Goal: Information Seeking & Learning: Learn about a topic

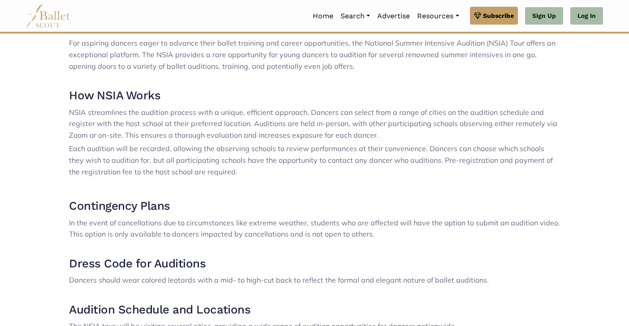
scroll to position [220, 0]
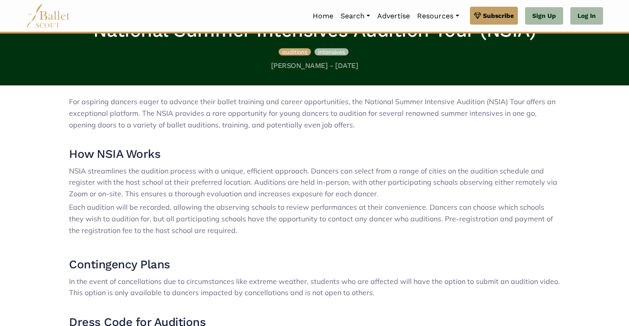
click at [337, 53] on span "intensives" at bounding box center [331, 51] width 27 height 7
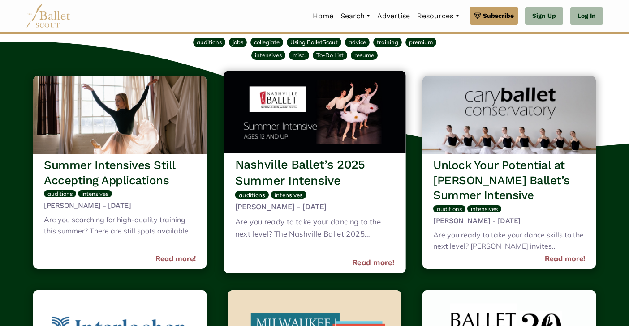
scroll to position [51, 0]
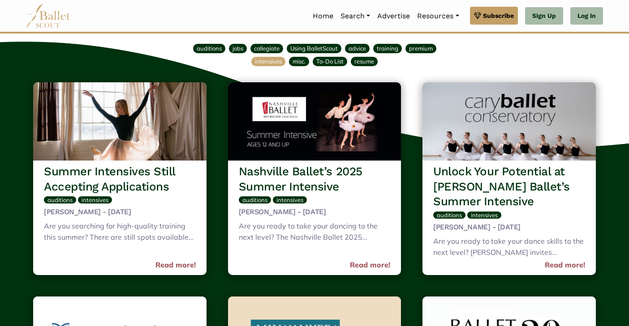
click at [265, 60] on span "intensives" at bounding box center [268, 61] width 27 height 7
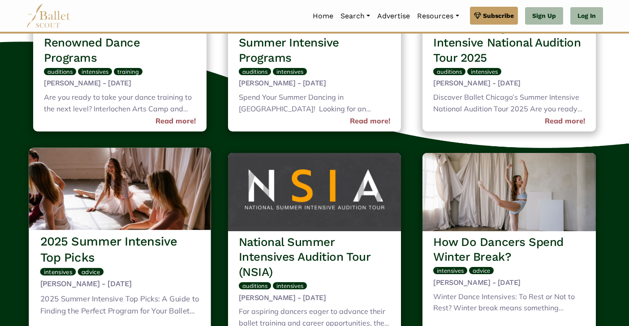
scroll to position [867, 0]
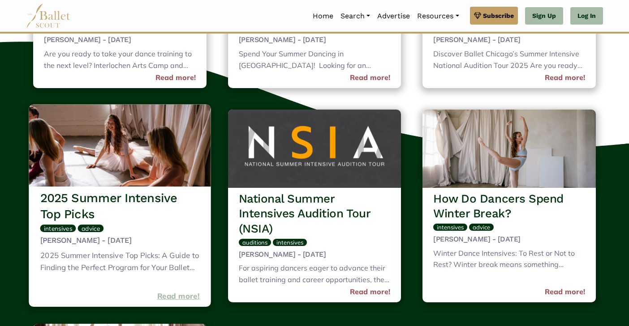
click at [181, 291] on link "Read more!" at bounding box center [178, 297] width 43 height 12
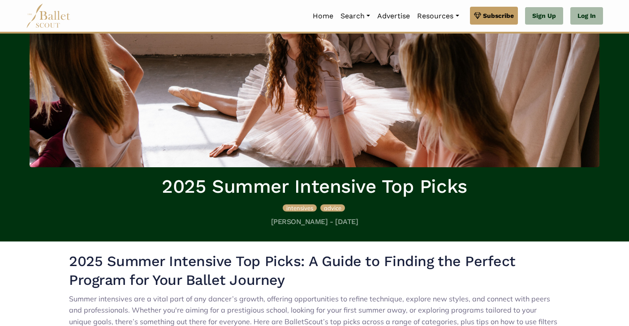
scroll to position [75, 0]
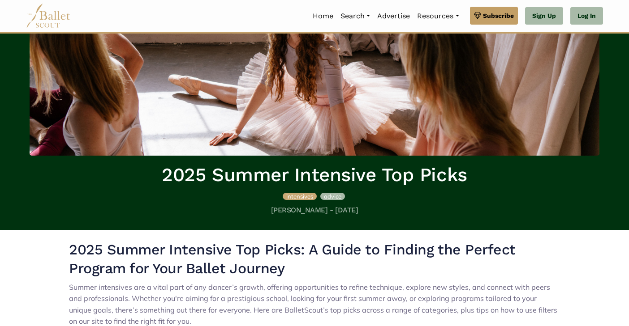
click at [331, 193] on span "advice" at bounding box center [332, 196] width 17 height 7
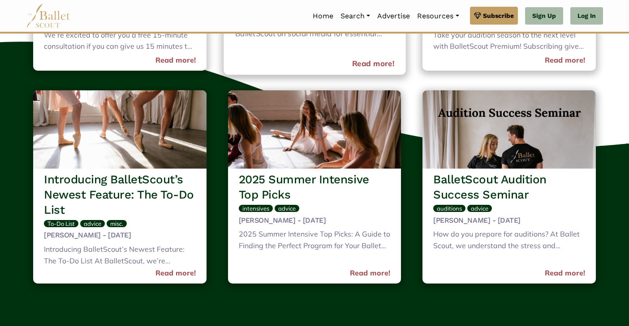
scroll to position [902, 0]
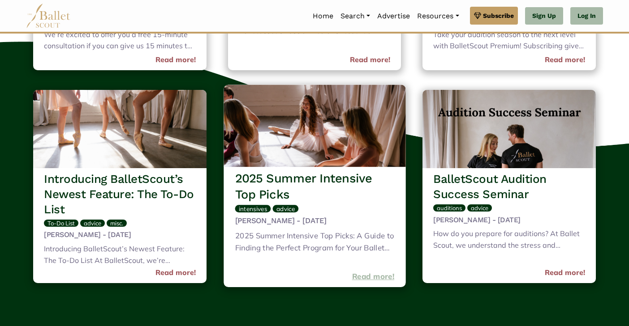
click at [368, 271] on link "Read more!" at bounding box center [372, 277] width 43 height 12
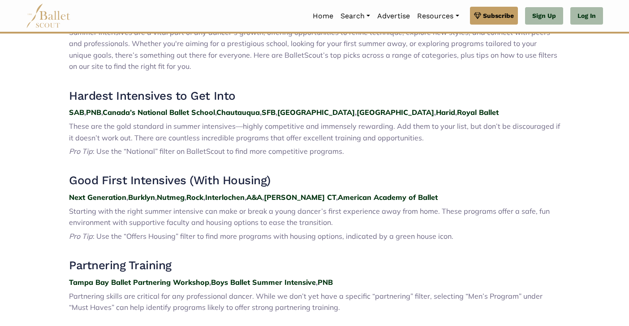
scroll to position [321, 0]
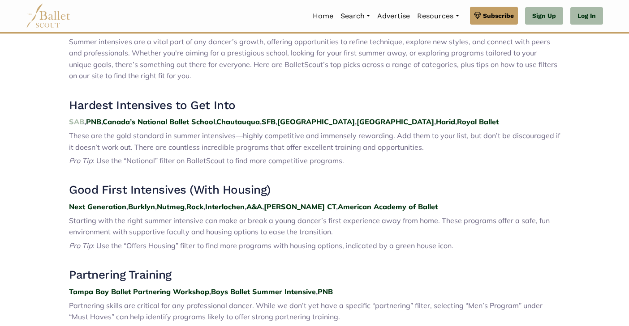
click at [77, 118] on strong "SAB" at bounding box center [76, 121] width 15 height 9
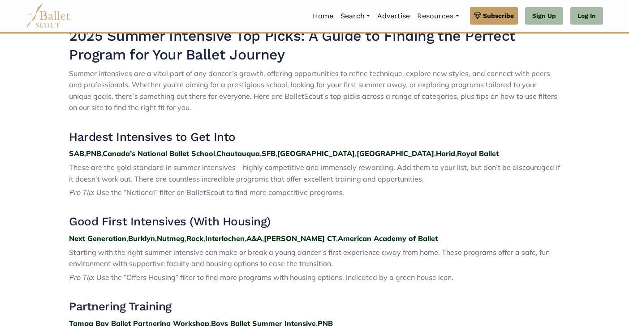
scroll to position [291, 0]
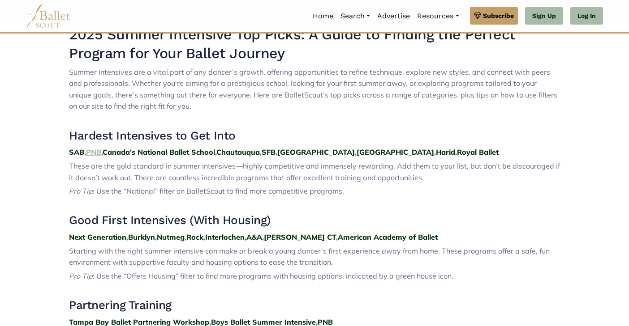
click at [97, 149] on strong "PNB" at bounding box center [93, 152] width 15 height 9
click at [144, 148] on strong "Canada’s National Ballet School" at bounding box center [159, 152] width 112 height 9
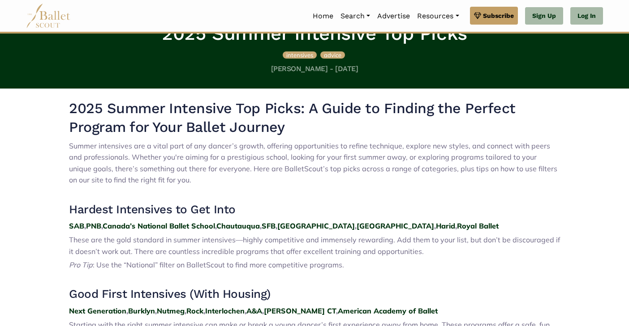
scroll to position [254, 0]
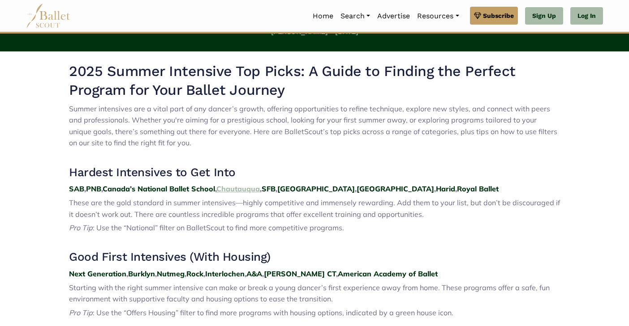
click at [250, 184] on strong "Chautauqua" at bounding box center [237, 188] width 43 height 9
click at [275, 186] on strong "SFB" at bounding box center [268, 188] width 14 height 9
click at [303, 186] on strong "Houston" at bounding box center [315, 188] width 77 height 9
click at [436, 187] on strong "Harid" at bounding box center [445, 188] width 19 height 9
click at [457, 186] on strong "Royal Ballet" at bounding box center [478, 188] width 42 height 9
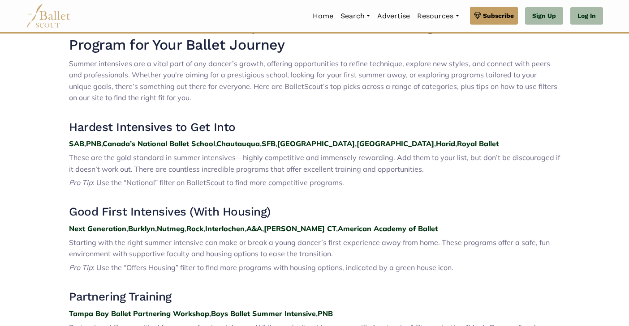
scroll to position [326, 0]
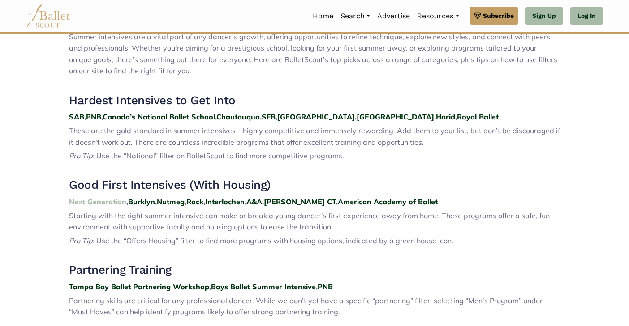
click at [110, 197] on strong "Next Generation" at bounding box center [97, 201] width 57 height 9
click at [142, 197] on strong "Burklyn" at bounding box center [141, 201] width 27 height 9
click at [179, 197] on strong "Nutmeg" at bounding box center [171, 201] width 28 height 9
click at [197, 199] on strong "Rock" at bounding box center [194, 201] width 17 height 9
click at [222, 199] on strong "Interlochen" at bounding box center [224, 201] width 39 height 9
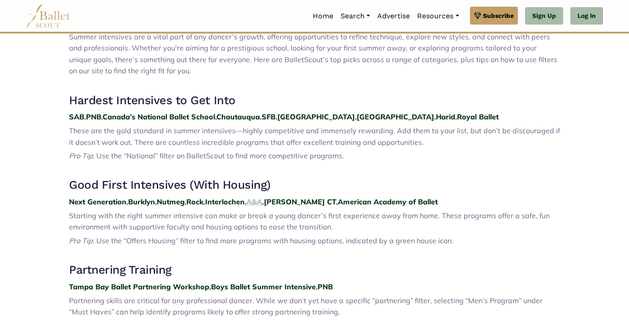
click at [262, 197] on strong "A&A" at bounding box center [254, 201] width 16 height 9
click at [301, 197] on strong "John Cranko CT" at bounding box center [300, 201] width 72 height 9
click at [350, 197] on strong "American Academy of Ballet" at bounding box center [388, 201] width 100 height 9
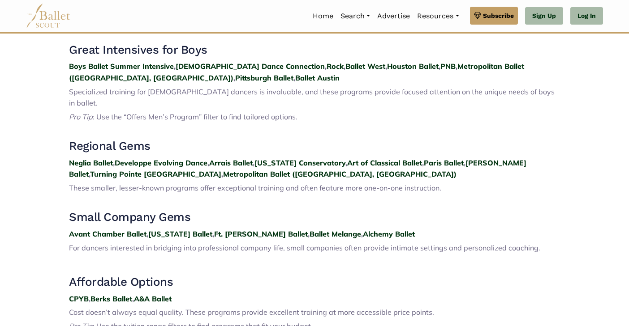
scroll to position [949, 0]
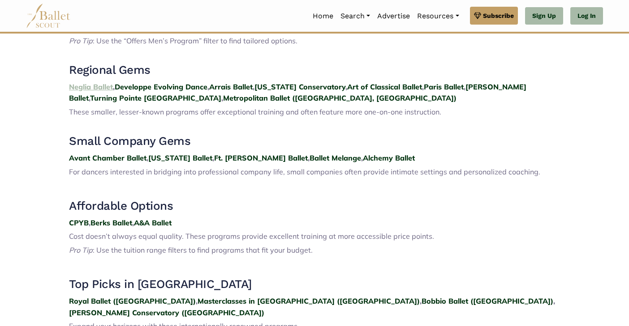
click at [89, 82] on strong "Neglia Ballet" at bounding box center [91, 86] width 44 height 9
click at [163, 154] on strong "New Jersey Ballet" at bounding box center [180, 158] width 64 height 9
click at [159, 82] on strong "Developpe Evolving Dance" at bounding box center [161, 86] width 93 height 9
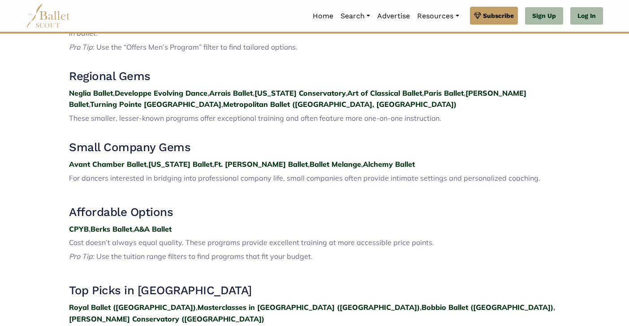
scroll to position [931, 0]
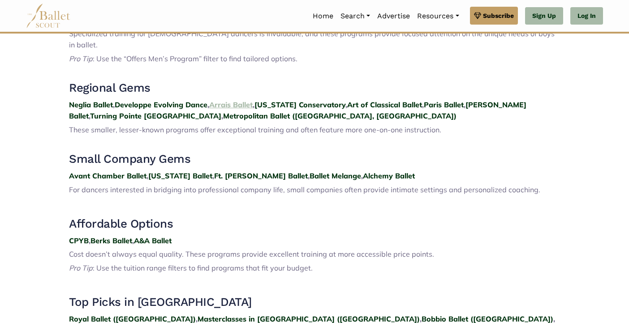
click at [230, 100] on strong "Arrais Ballet" at bounding box center [230, 104] width 43 height 9
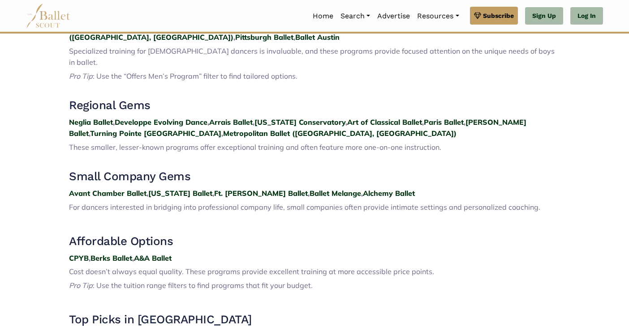
scroll to position [912, 0]
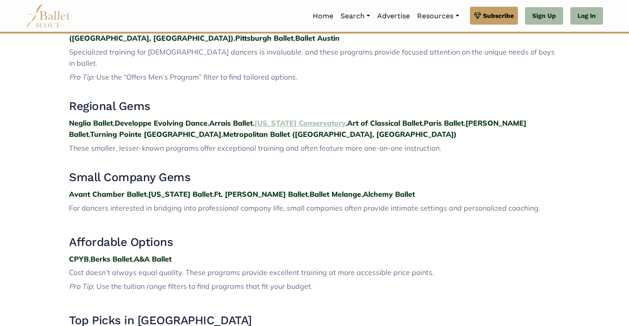
click at [300, 119] on strong "Colorado Conservatory" at bounding box center [299, 123] width 91 height 9
click at [368, 119] on strong "Art of Classical Ballet" at bounding box center [384, 123] width 75 height 9
click at [439, 119] on strong "Paris Ballet" at bounding box center [444, 123] width 40 height 9
click at [496, 119] on strong "DeCruz Ballet" at bounding box center [297, 129] width 457 height 21
click at [221, 130] on strong "Turning Pointe Cape Cod" at bounding box center [155, 134] width 131 height 9
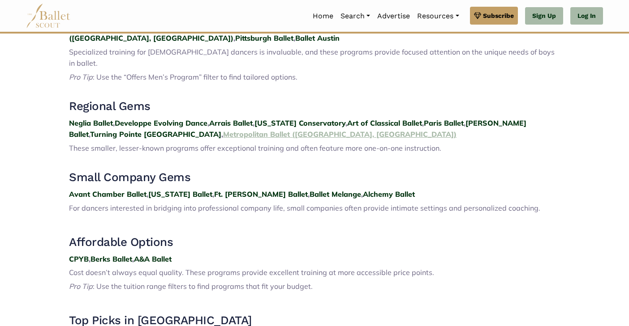
click at [223, 130] on strong "Metropolitan Ballet (Jenkintown, PA)" at bounding box center [339, 134] width 233 height 9
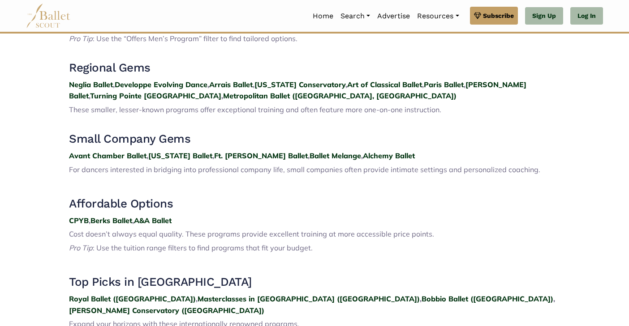
scroll to position [953, 0]
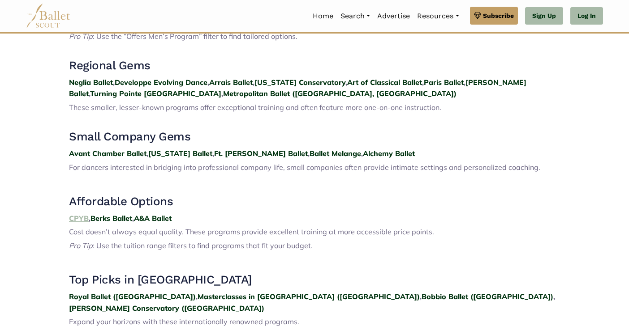
click at [77, 214] on strong "CPYB" at bounding box center [79, 218] width 20 height 9
click at [116, 214] on strong "Berks Ballet" at bounding box center [111, 218] width 42 height 9
click at [159, 214] on strong "A&A Ballet" at bounding box center [153, 218] width 38 height 9
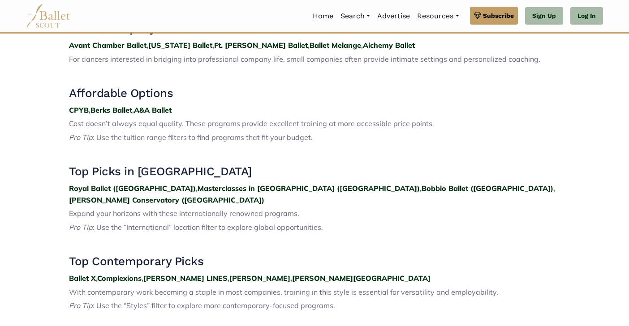
scroll to position [1093, 0]
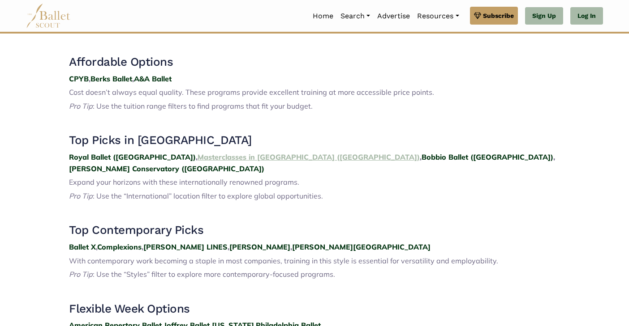
click at [197, 153] on strong "Masterclasses in Prague (Czech Republic)" at bounding box center [308, 157] width 222 height 9
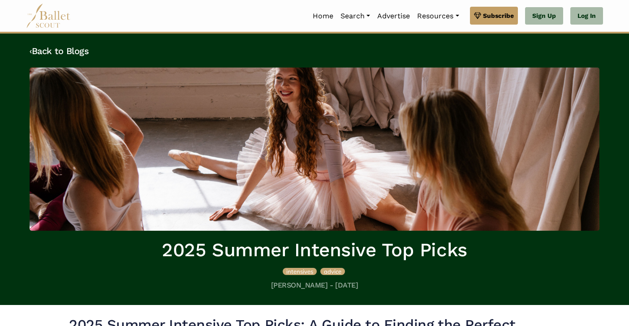
scroll to position [0, 0]
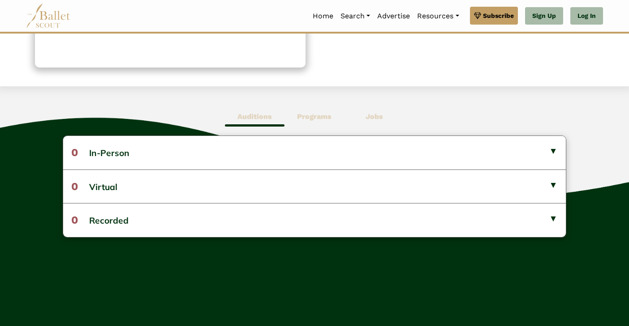
scroll to position [190, 0]
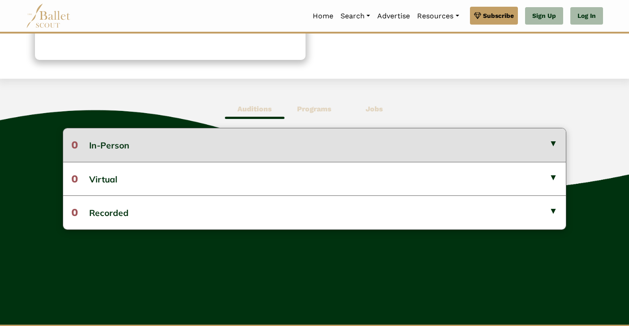
click at [120, 142] on button "0 In-Person" at bounding box center [314, 144] width 502 height 33
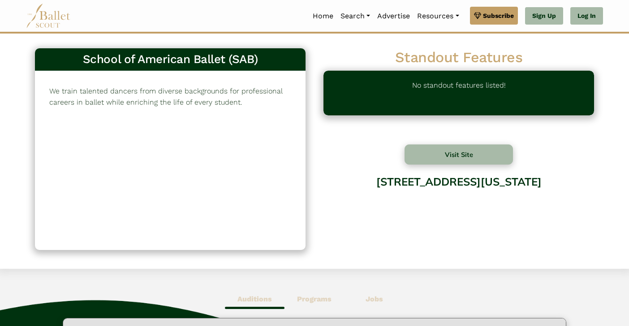
scroll to position [0, 0]
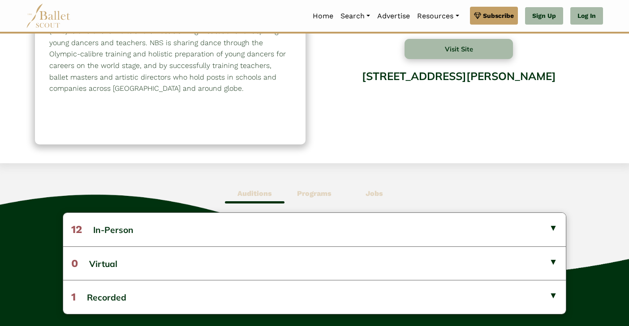
scroll to position [165, 0]
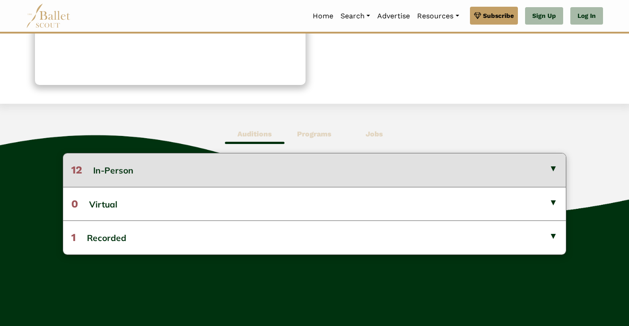
click at [125, 169] on button "12 In-Person" at bounding box center [314, 170] width 502 height 33
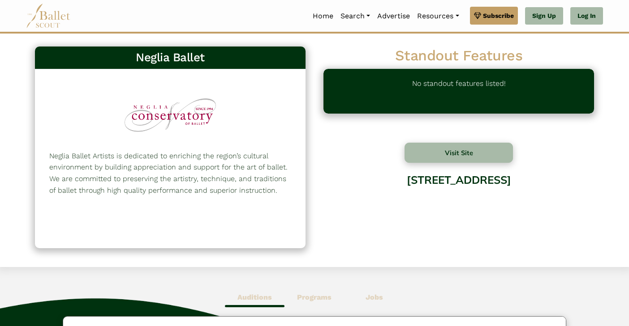
scroll to position [3, 0]
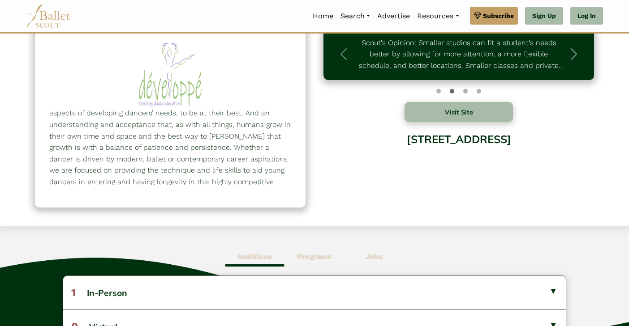
scroll to position [70, 0]
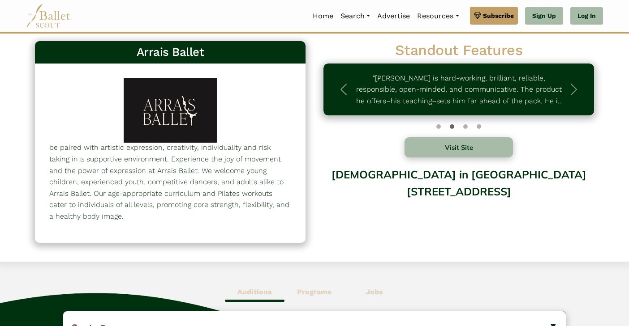
scroll to position [10, 0]
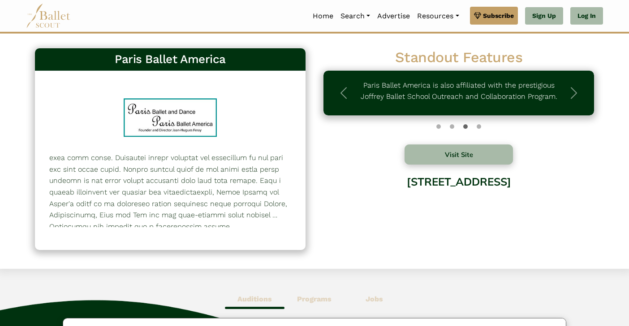
scroll to position [182, 0]
